Goal: Task Accomplishment & Management: Use online tool/utility

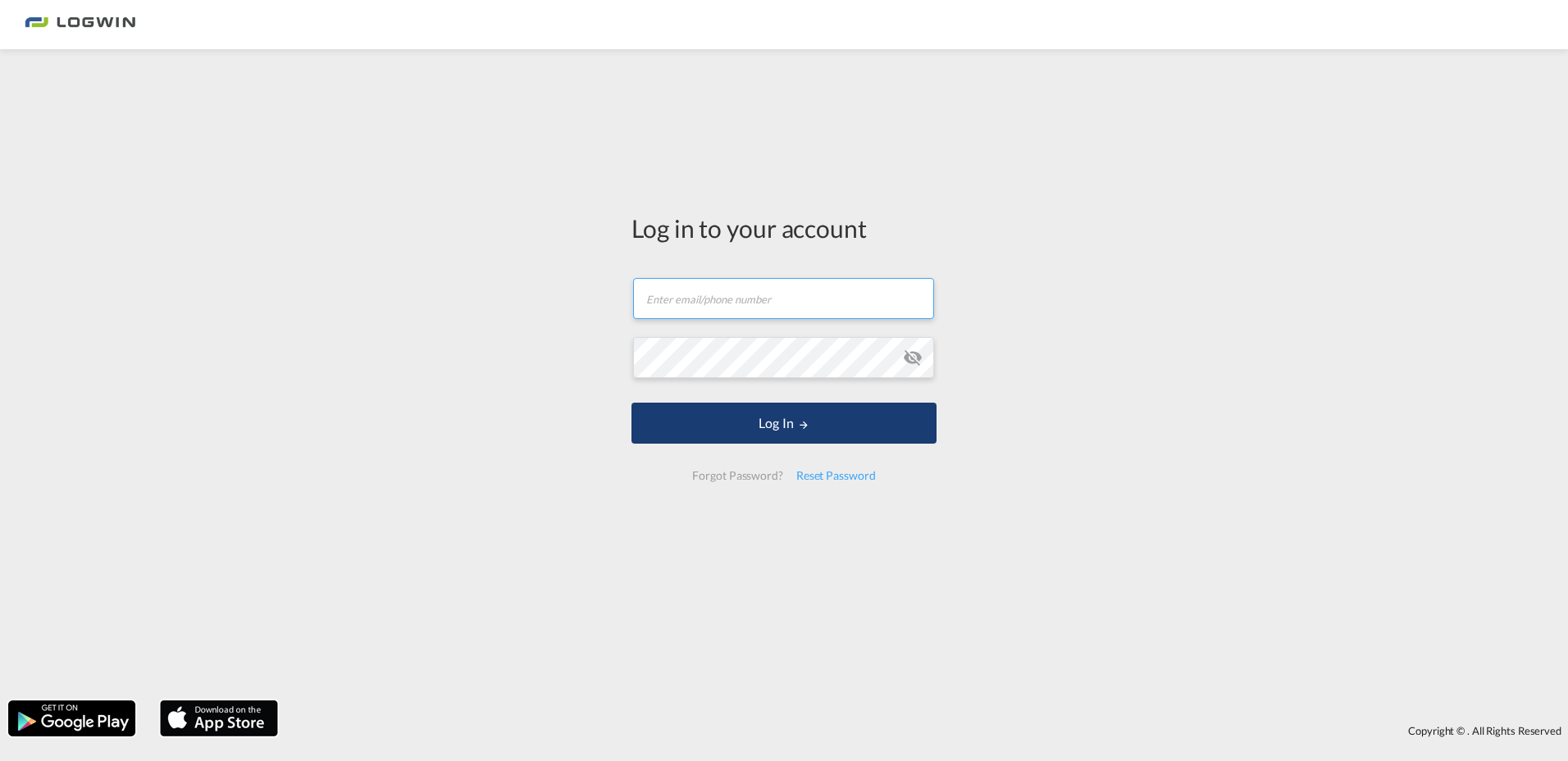
type input "[PERSON_NAME][EMAIL_ADDRESS][PERSON_NAME][DOMAIN_NAME]"
click at [760, 428] on button "Log In" at bounding box center [784, 423] width 305 height 41
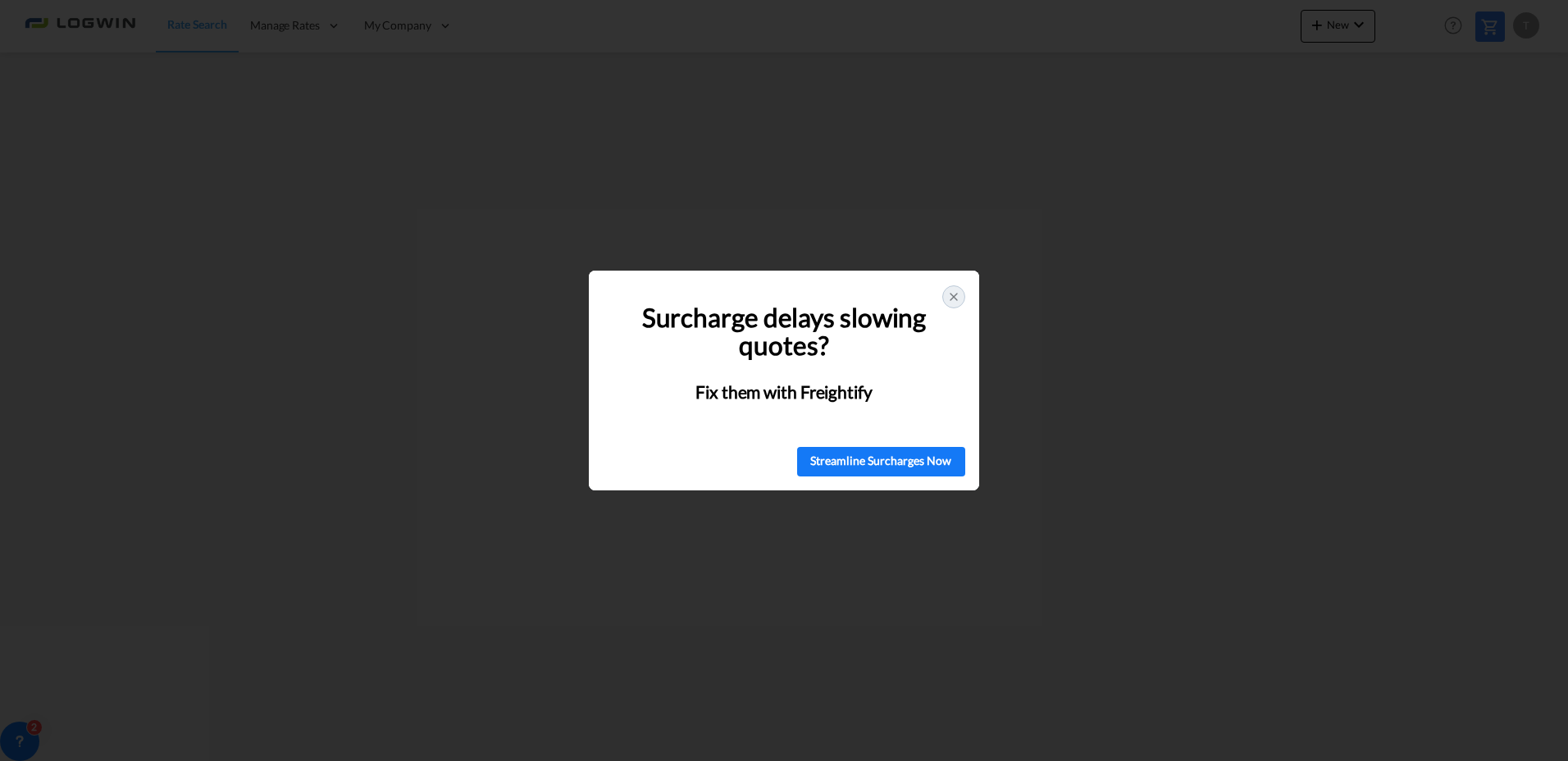
click at [955, 301] on icon at bounding box center [954, 297] width 13 height 13
